Goal: Transaction & Acquisition: Purchase product/service

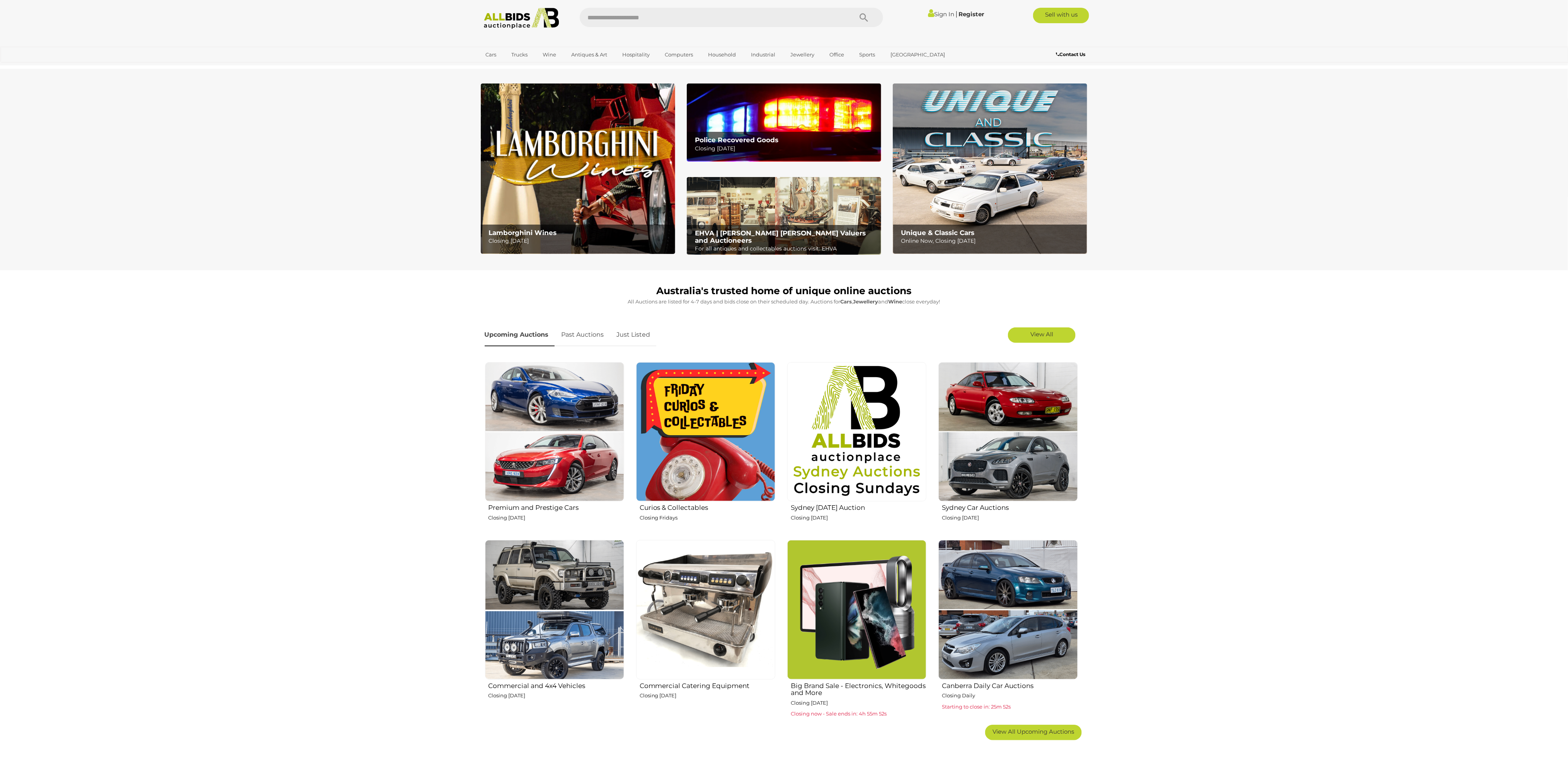
click at [652, 343] on link "Just Listed" at bounding box center [633, 335] width 45 height 23
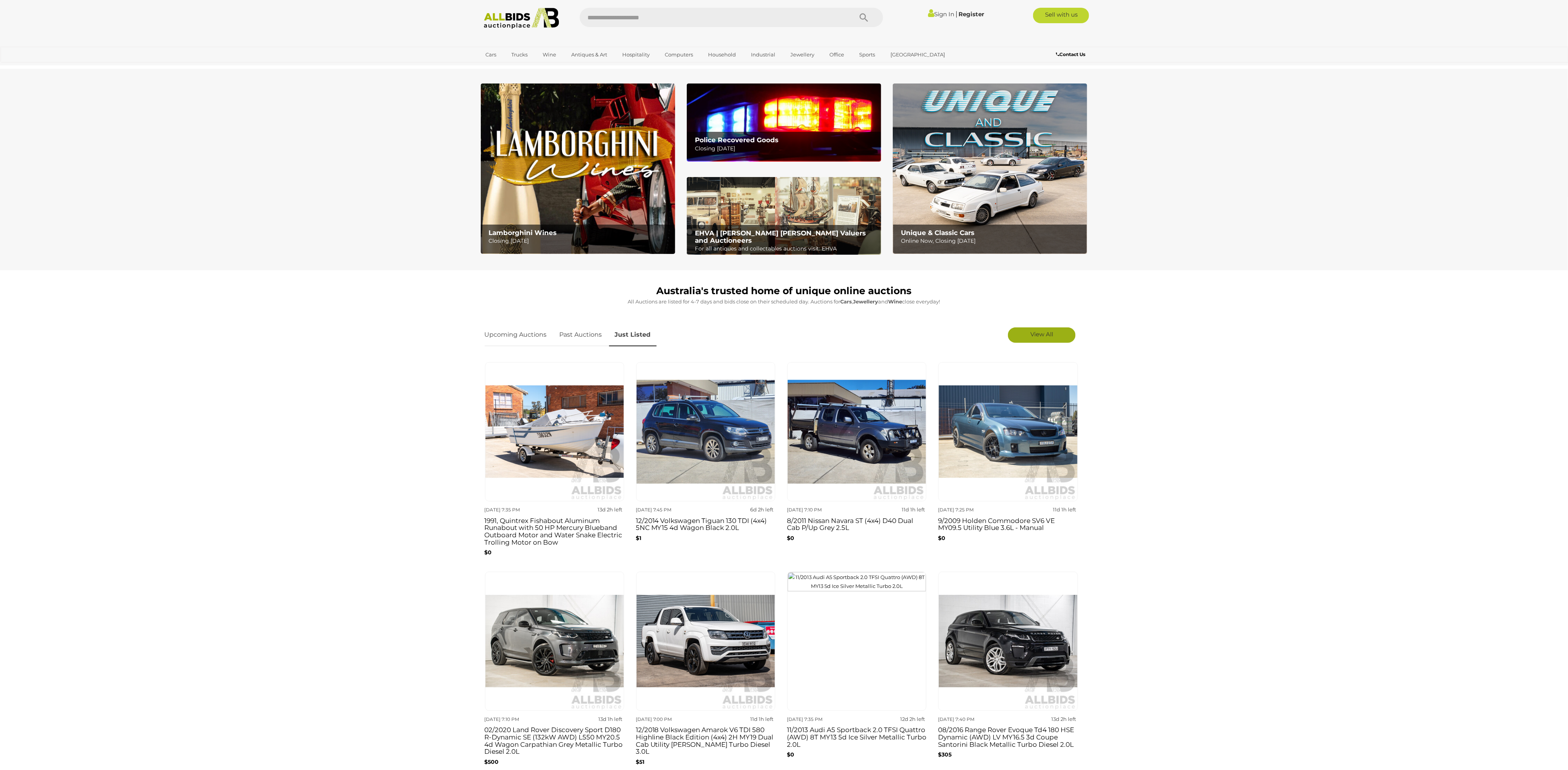
click at [1025, 338] on link "View All" at bounding box center [1042, 335] width 68 height 16
click at [838, 86] on link "View All Office Auctions" at bounding box center [866, 89] width 83 height 12
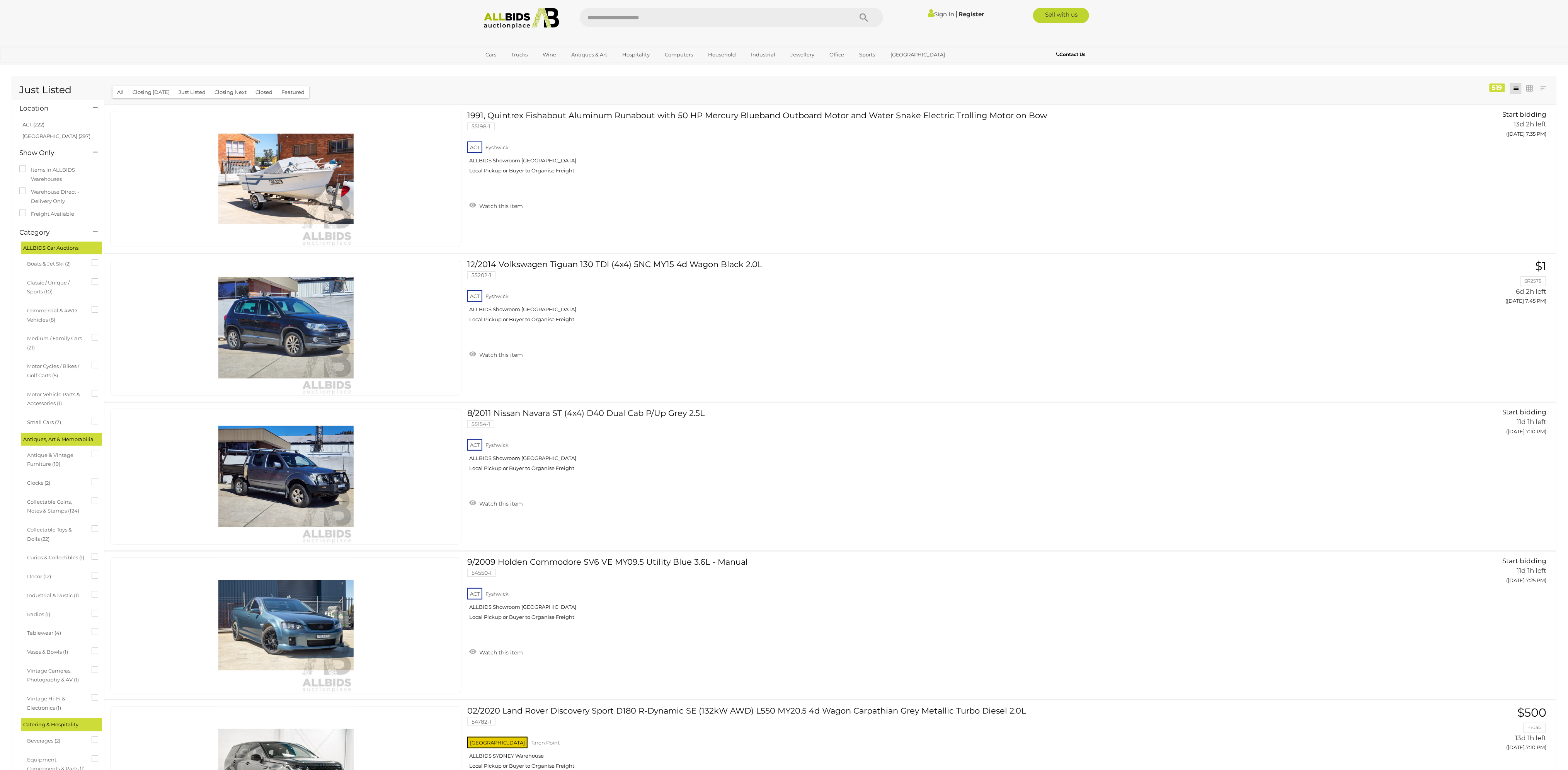
click at [44, 126] on link "ACT (222)" at bounding box center [33, 124] width 22 height 6
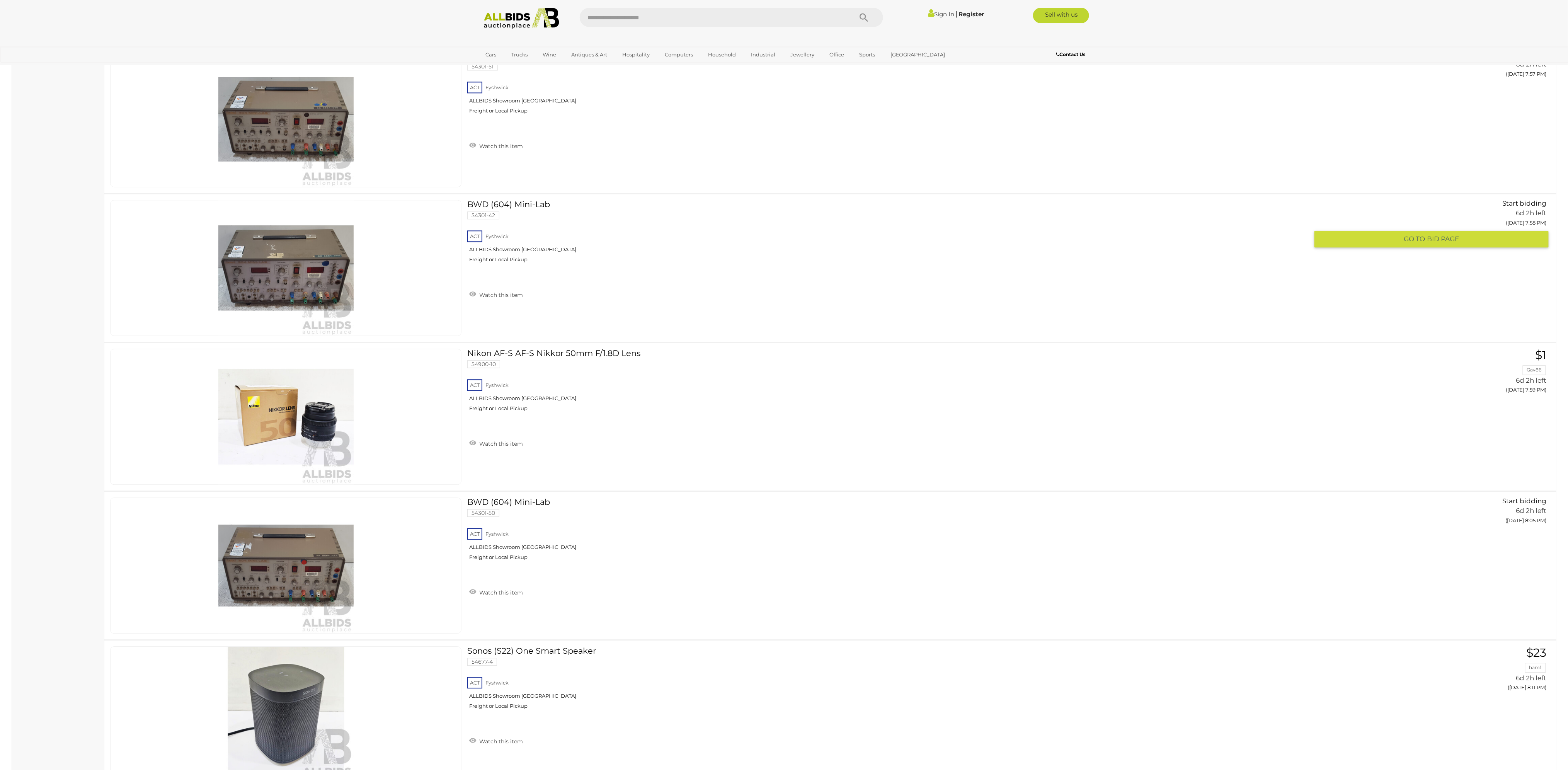
scroll to position [7112, 0]
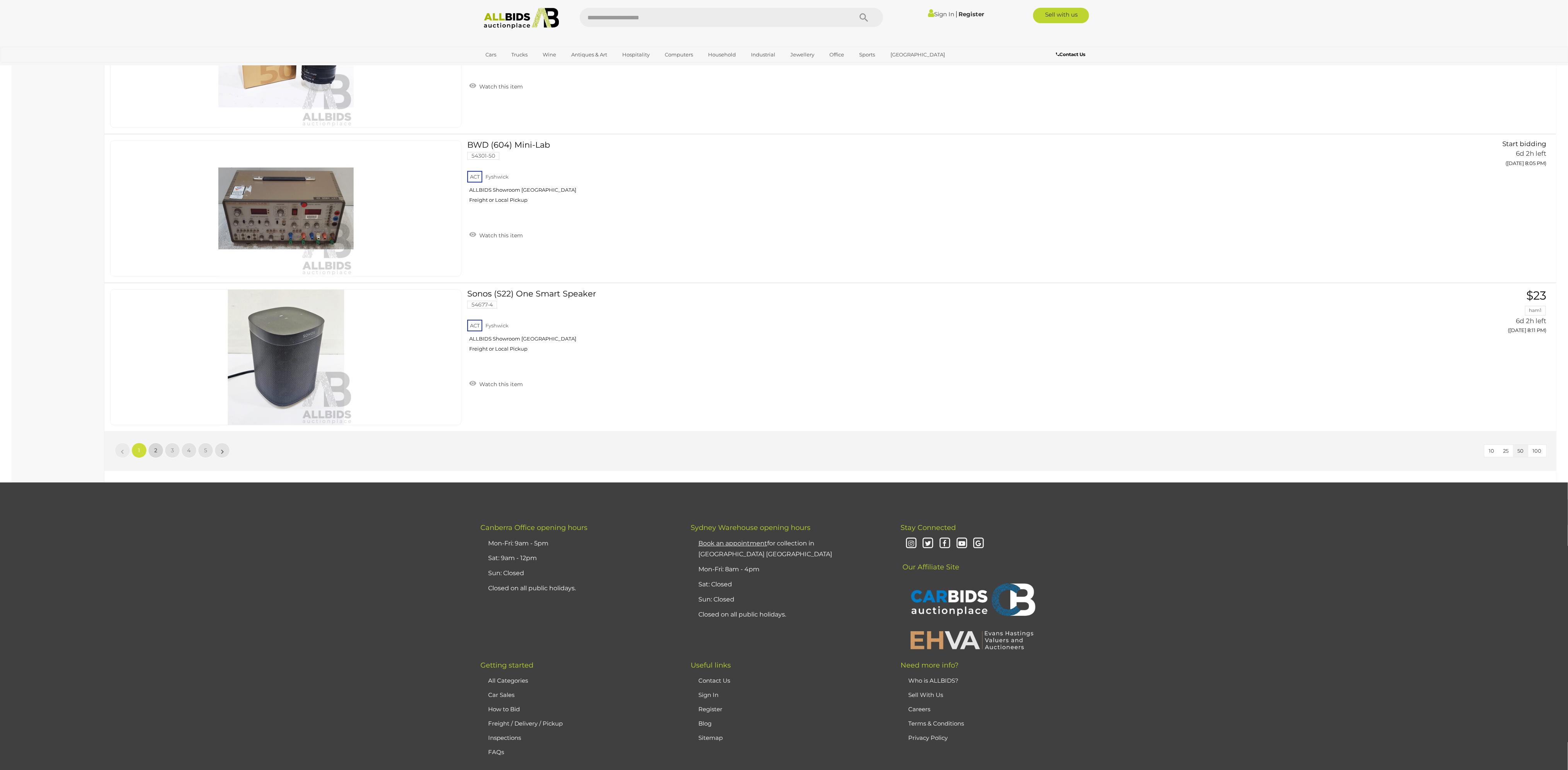
click at [156, 447] on span "2" at bounding box center [156, 450] width 3 height 7
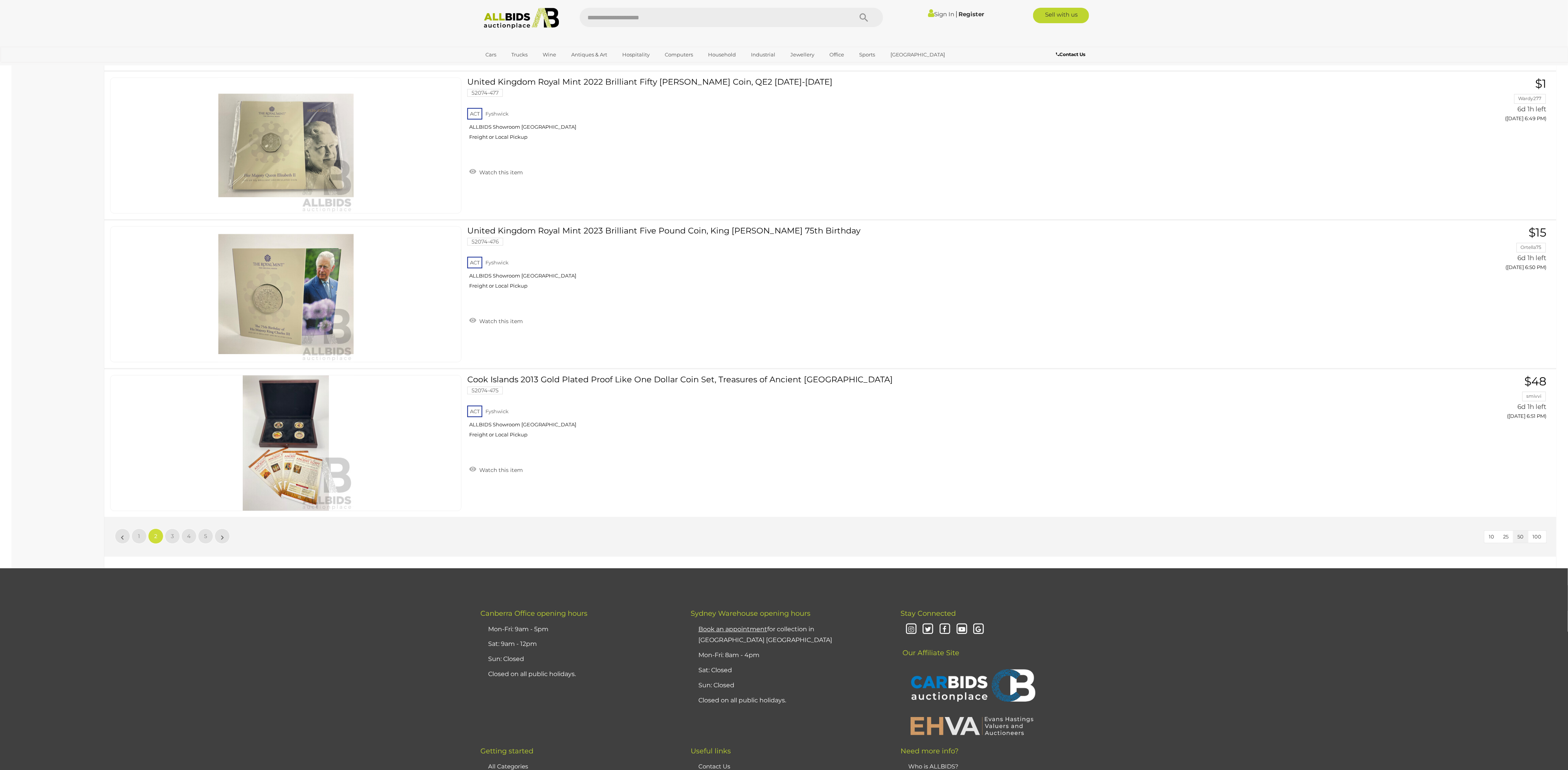
scroll to position [7178, 0]
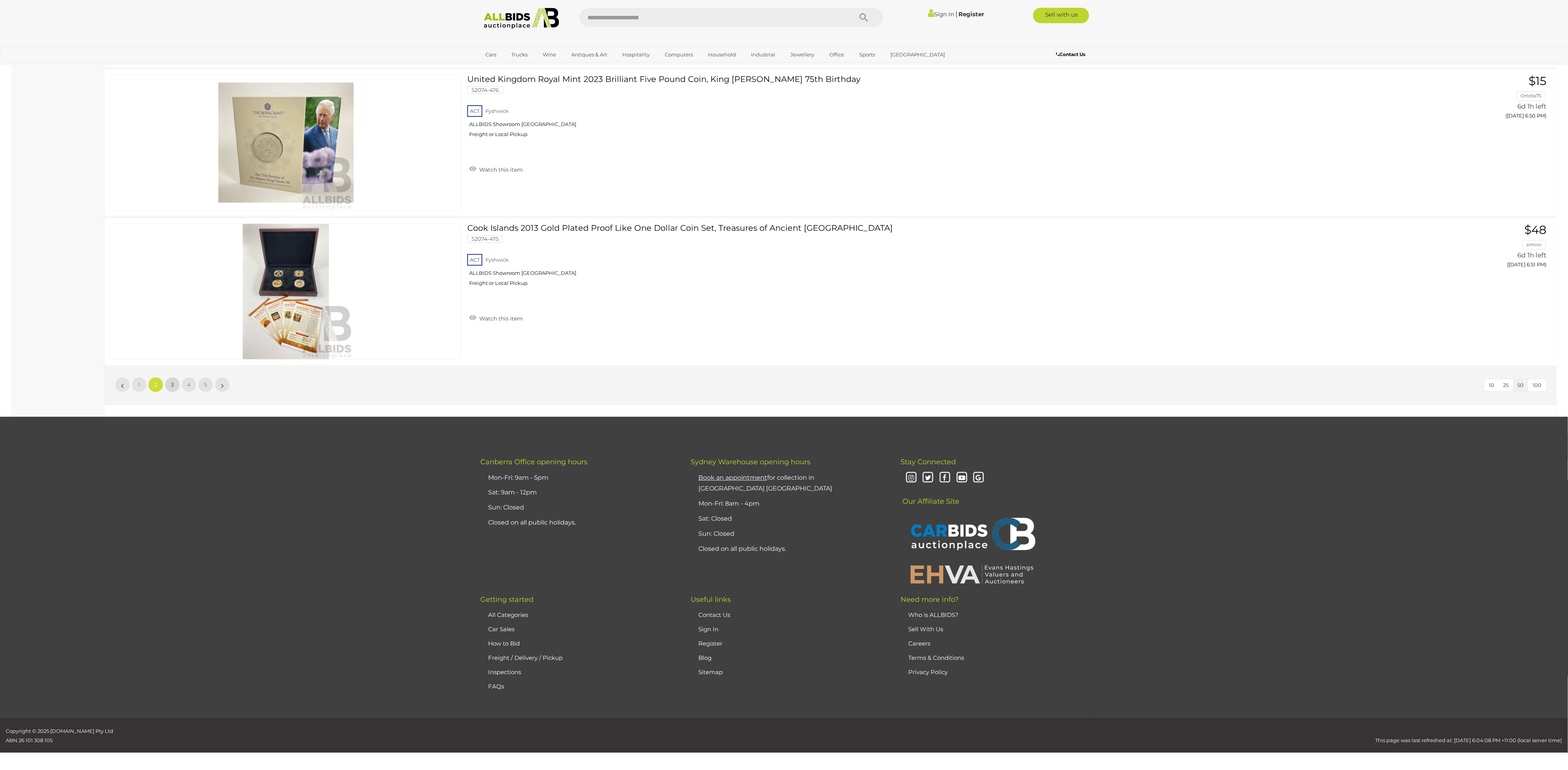
click at [171, 381] on span "3" at bounding box center [172, 384] width 3 height 7
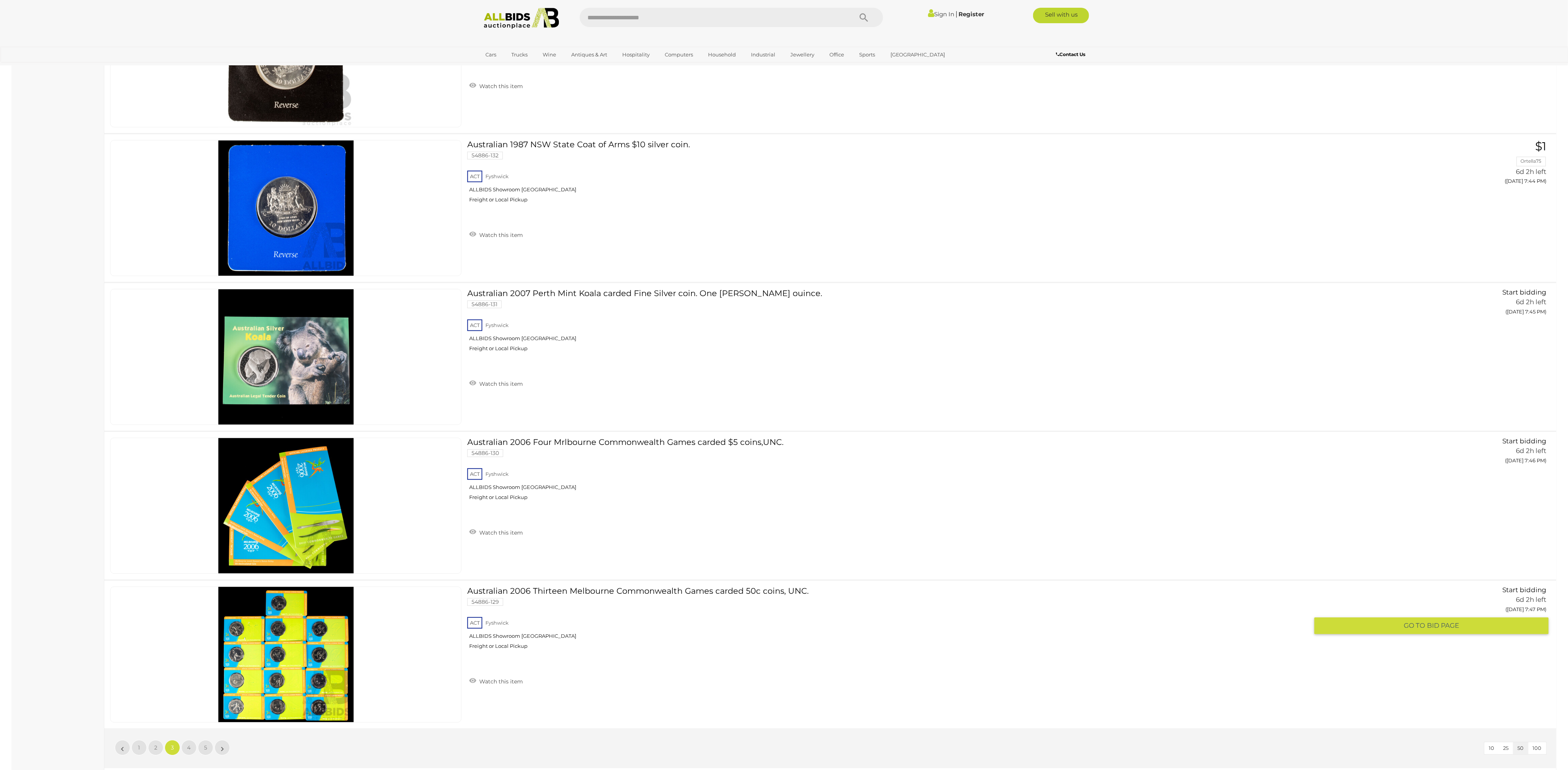
scroll to position [7178, 0]
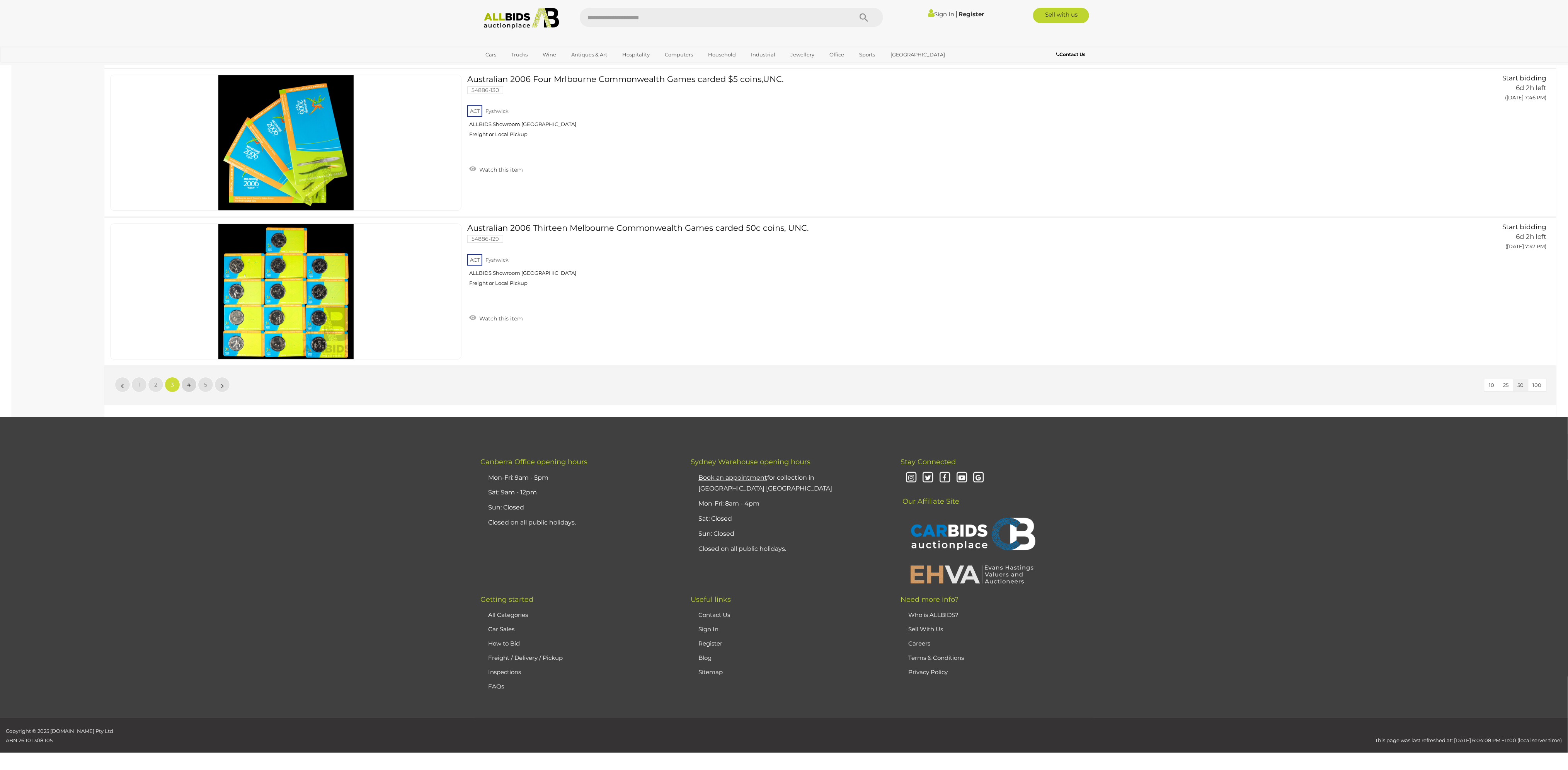
click at [190, 384] on link "4" at bounding box center [188, 384] width 16 height 16
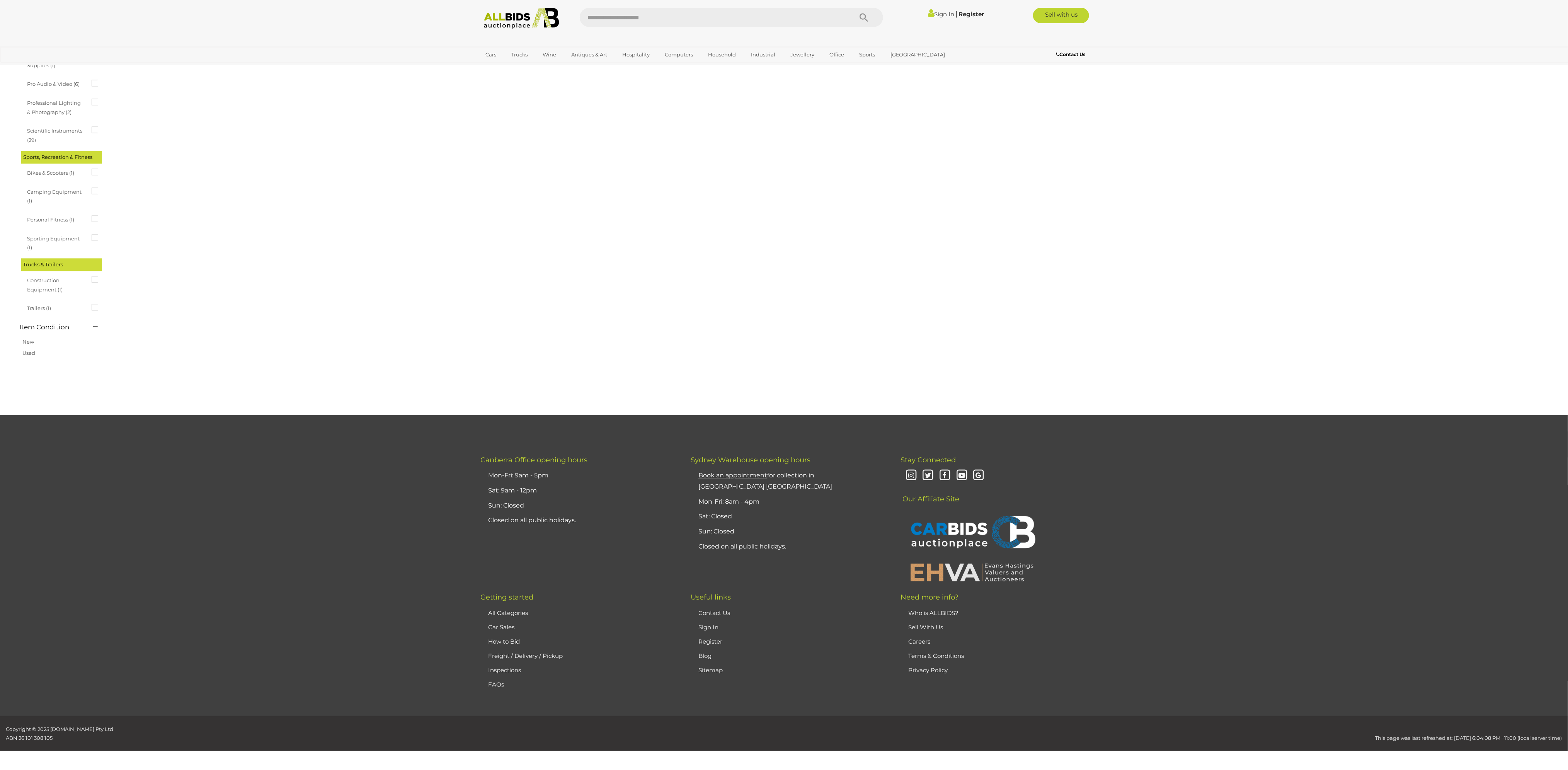
scroll to position [0, 0]
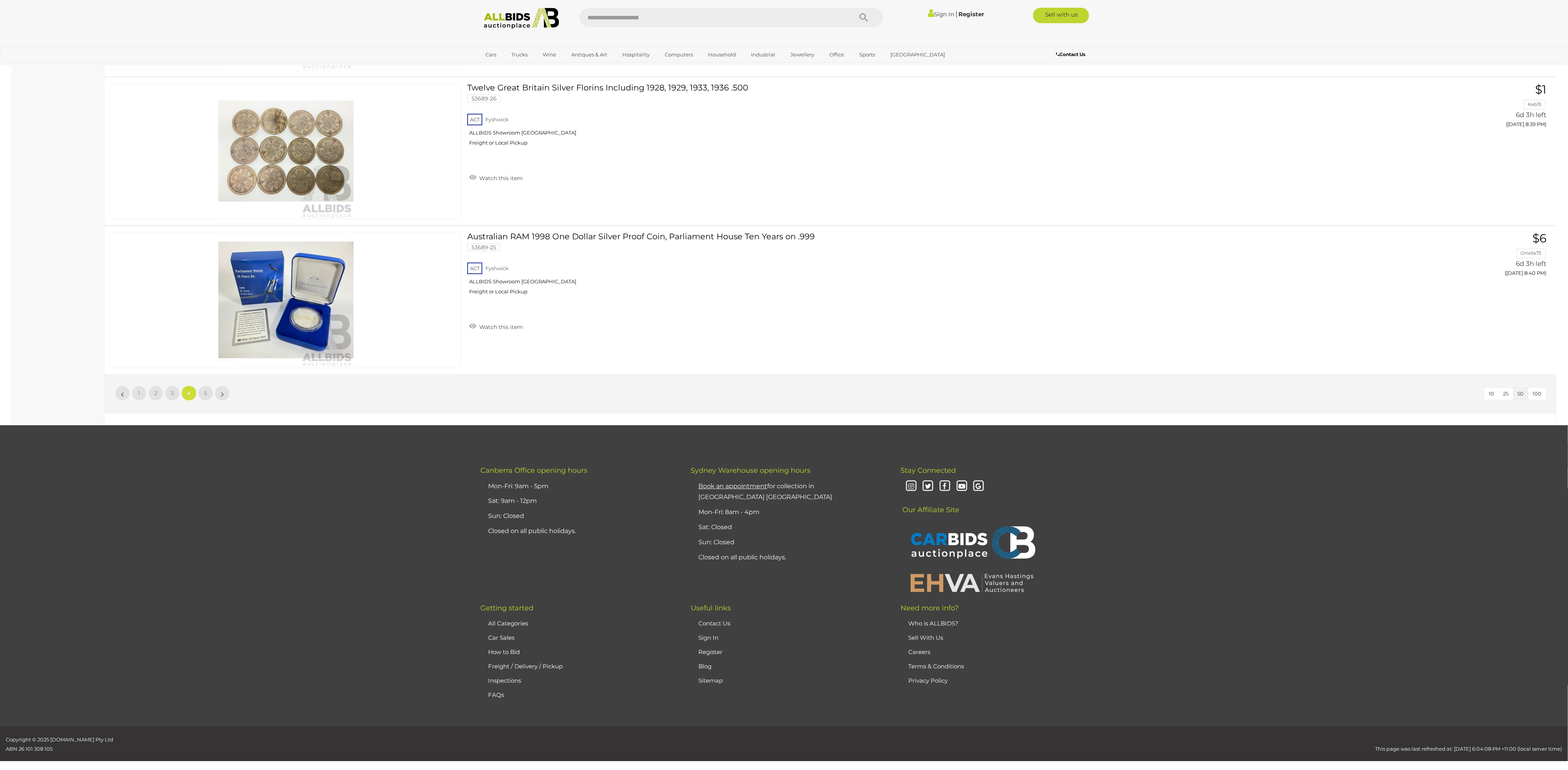
scroll to position [7178, 0]
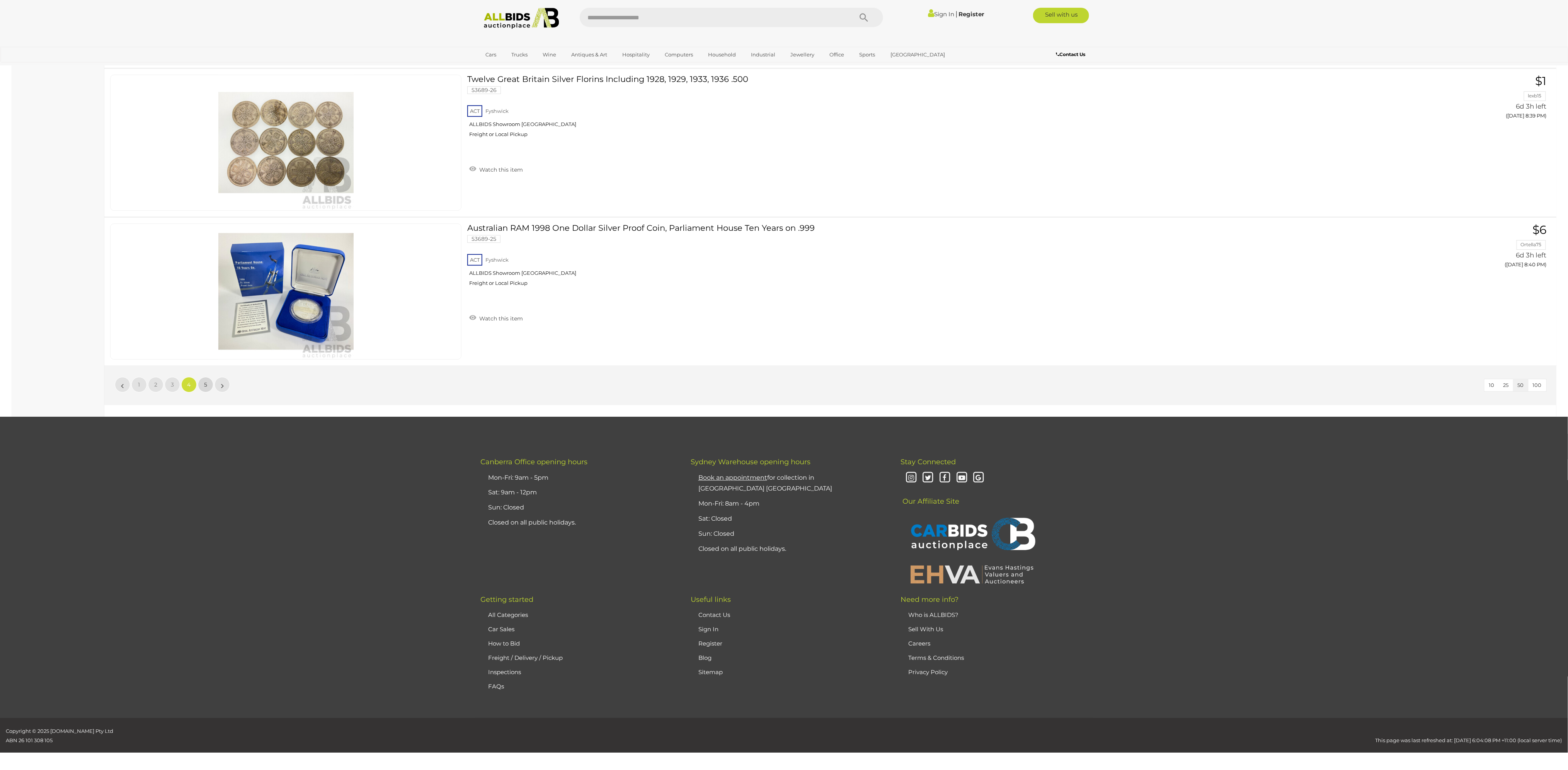
click at [207, 377] on link "5" at bounding box center [205, 384] width 16 height 16
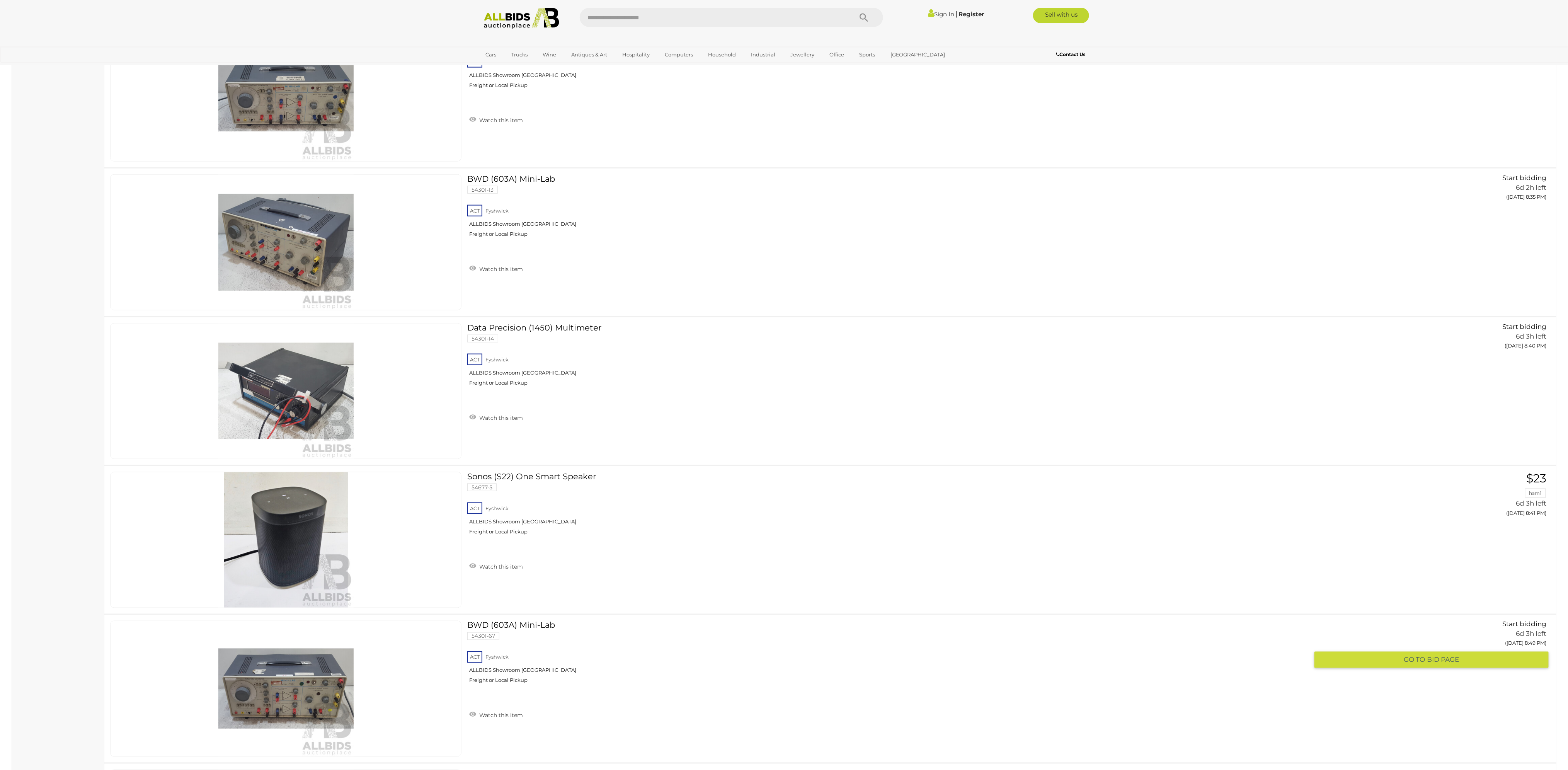
scroll to position [6307, 0]
